Goal: Task Accomplishment & Management: Use online tool/utility

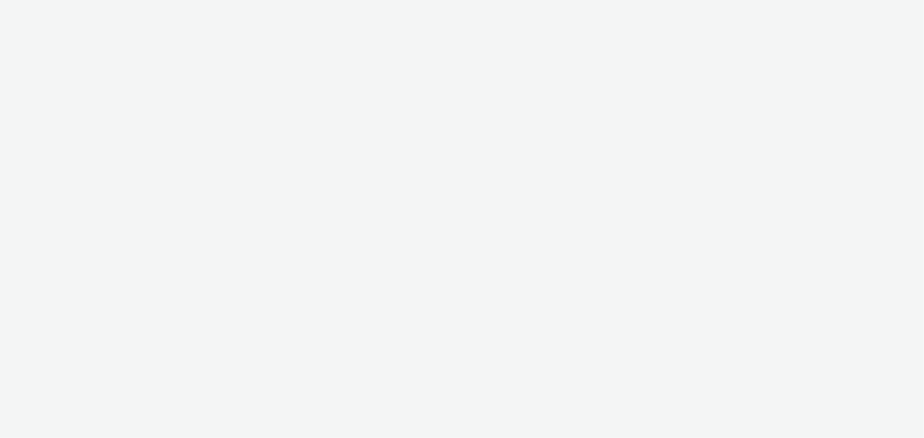
select select "43747a01-9d8e-4dea-a0e4-a98d33cfba61"
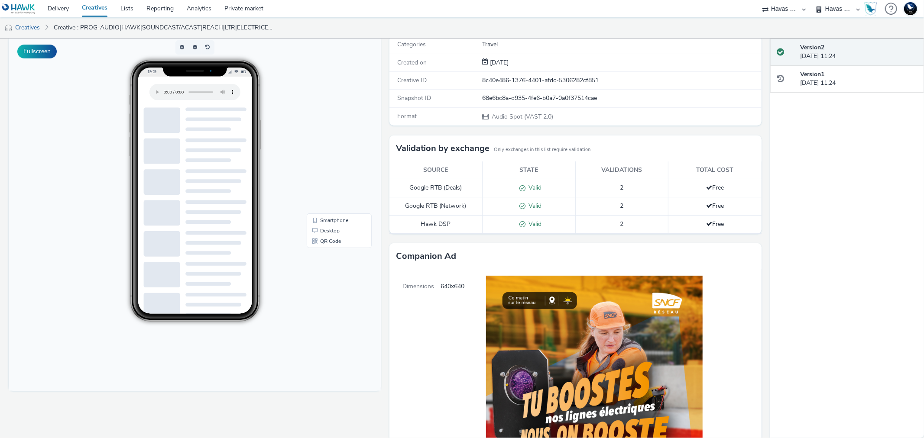
scroll to position [60, 0]
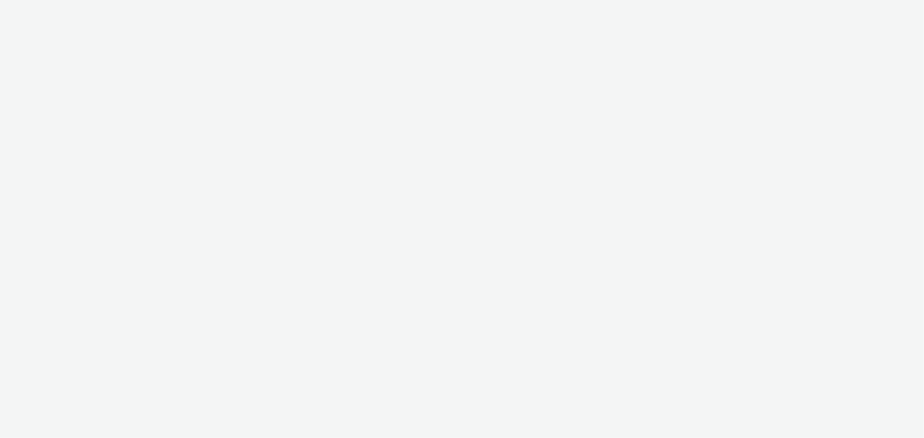
select select "43747a01-9d8e-4dea-a0e4-a98d33cfba61"
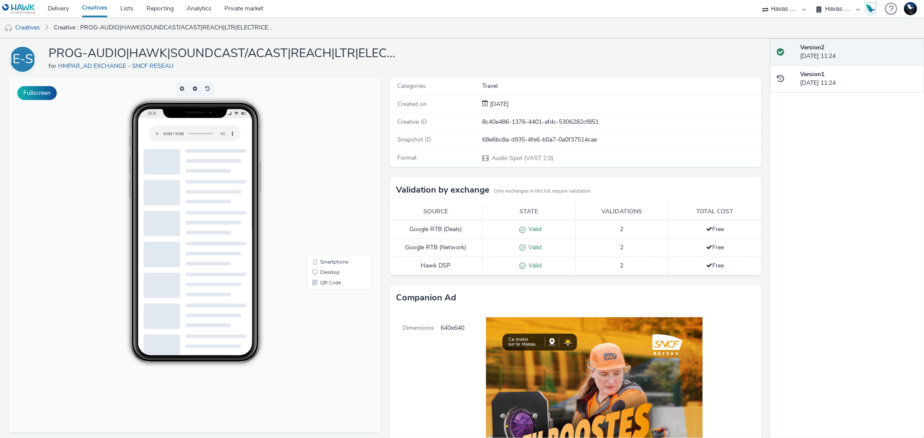
scroll to position [24, 0]
